Goal: Information Seeking & Learning: Check status

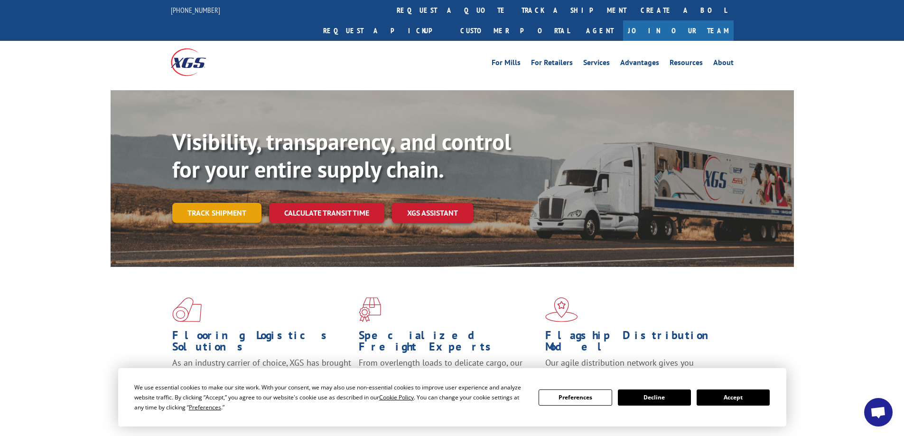
click at [224, 203] on link "Track shipment" at bounding box center [216, 213] width 89 height 20
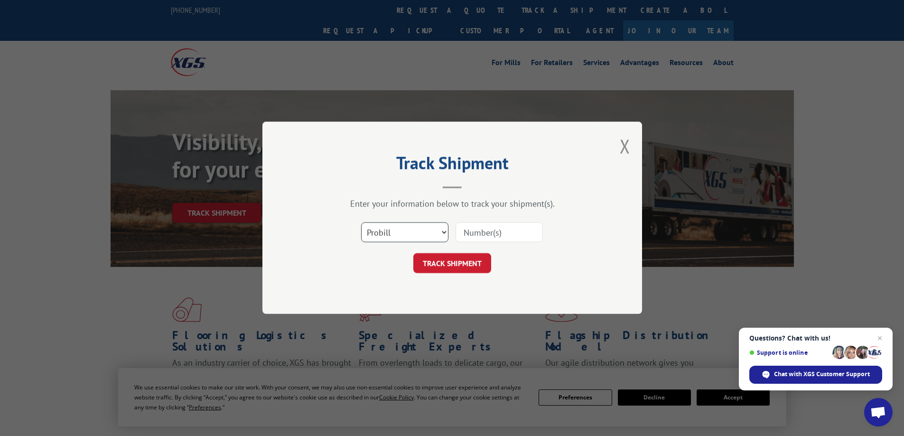
click at [443, 233] on select "Select category... Probill BOL PO" at bounding box center [404, 233] width 87 height 20
select select "bol"
click at [361, 223] on select "Select category... Probill BOL PO" at bounding box center [404, 233] width 87 height 20
click at [469, 238] on input at bounding box center [499, 233] width 87 height 20
type input "743765"
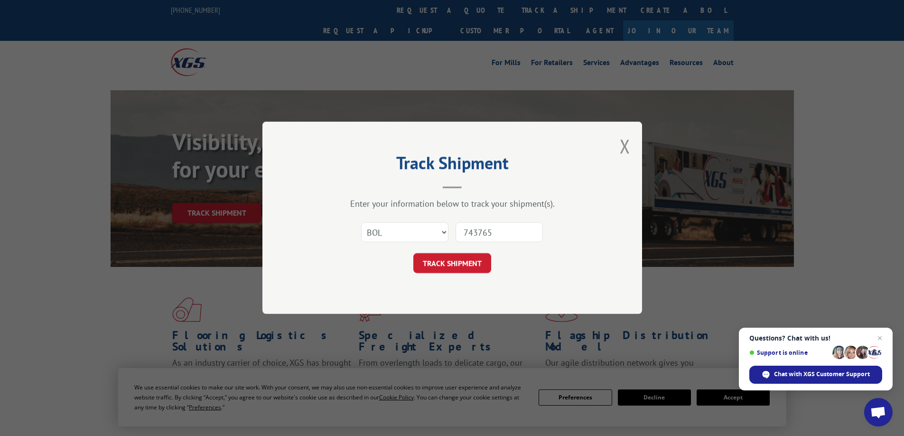
click button "TRACK SHIPMENT" at bounding box center [452, 263] width 78 height 20
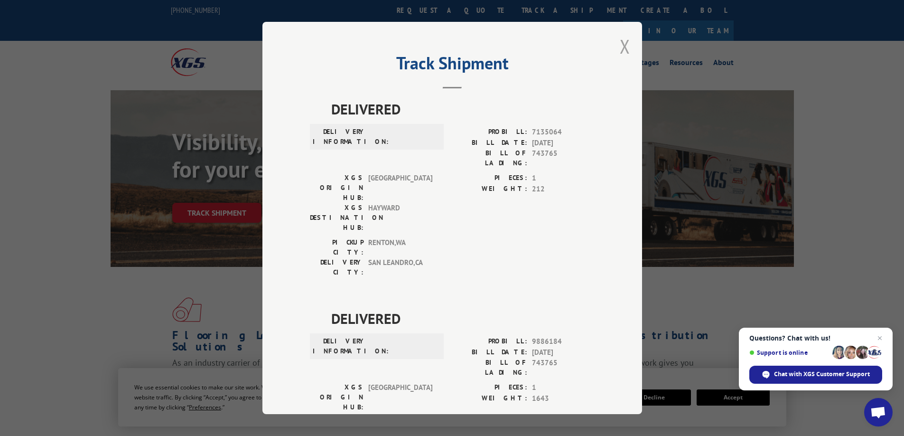
click at [621, 48] on button "Close modal" at bounding box center [625, 46] width 10 height 25
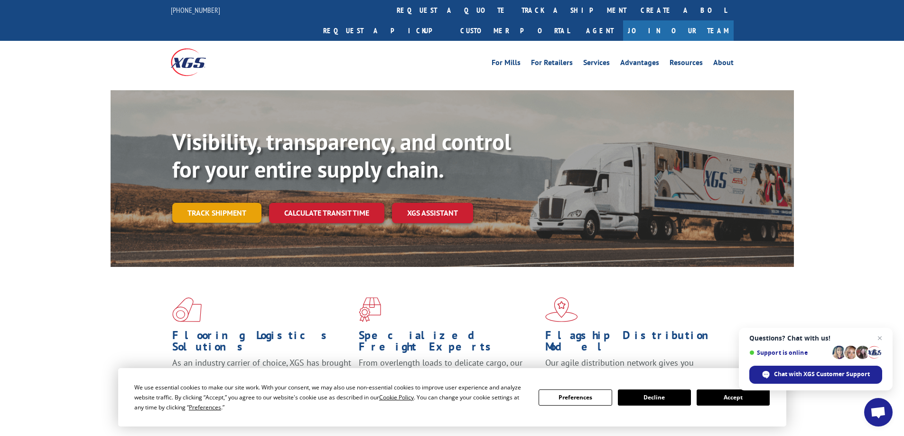
click at [214, 203] on link "Track shipment" at bounding box center [216, 213] width 89 height 20
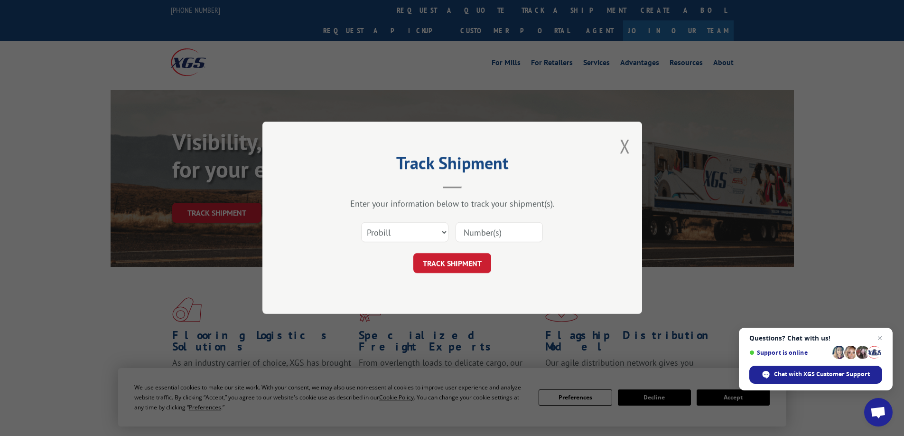
click at [468, 231] on input at bounding box center [499, 233] width 87 height 20
type input "17120113"
click button "TRACK SHIPMENT" at bounding box center [452, 263] width 78 height 20
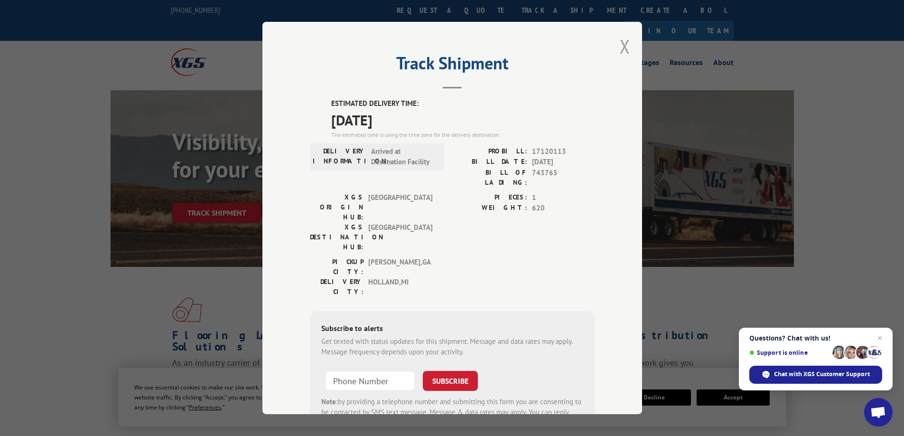
click at [623, 45] on button "Close modal" at bounding box center [625, 46] width 10 height 25
